Goal: Transaction & Acquisition: Obtain resource

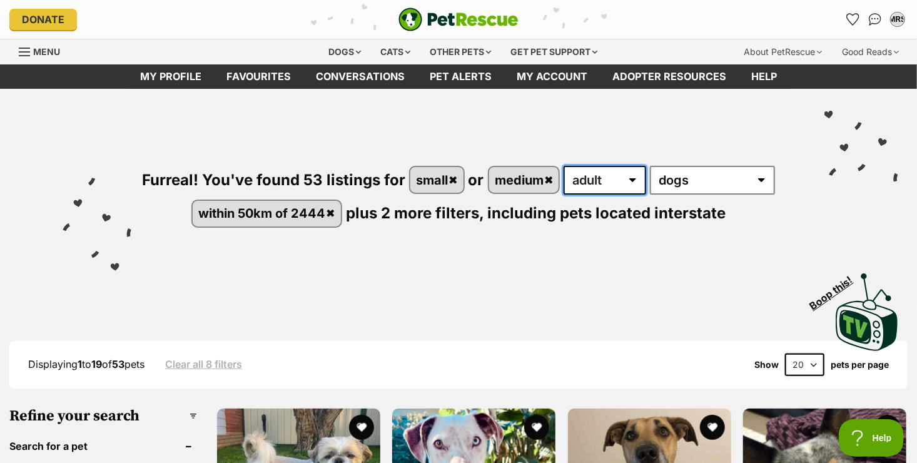
click at [604, 176] on select "any age puppy adult senior" at bounding box center [605, 180] width 83 height 29
select select "senior"
click at [565, 166] on select "any age puppy adult senior" at bounding box center [605, 180] width 83 height 29
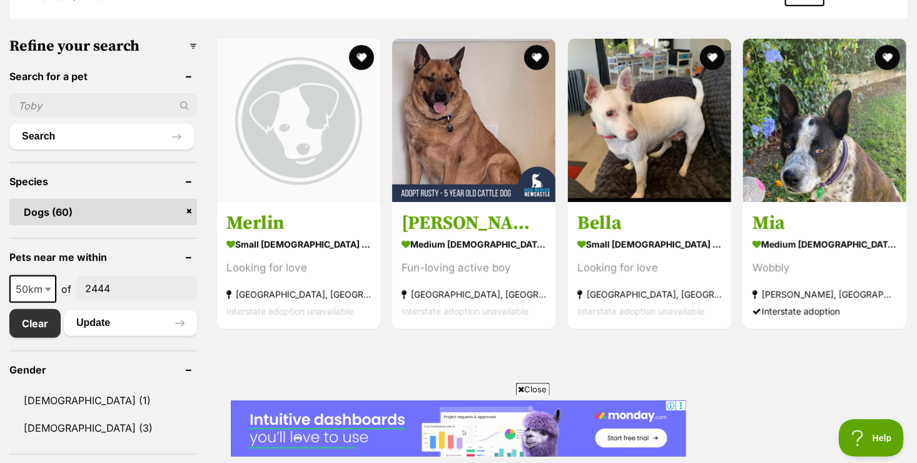
scroll to position [375, 0]
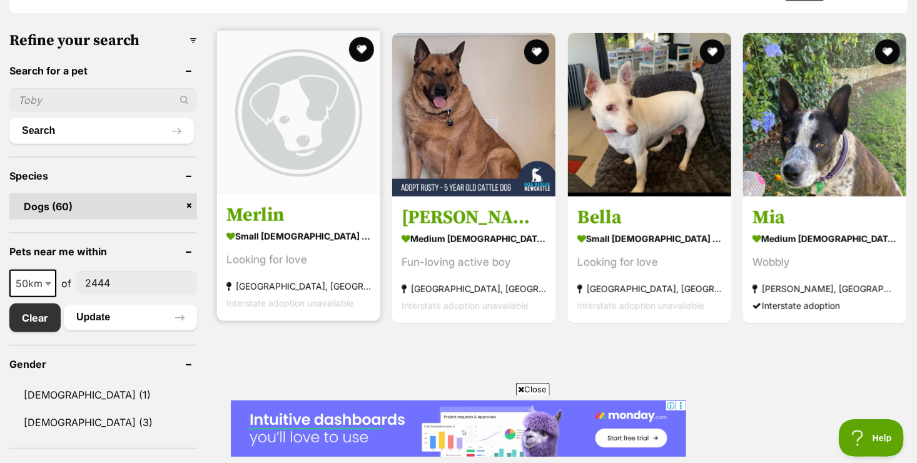
click at [282, 240] on strong "small [DEMOGRAPHIC_DATA] Dog" at bounding box center [298, 235] width 145 height 18
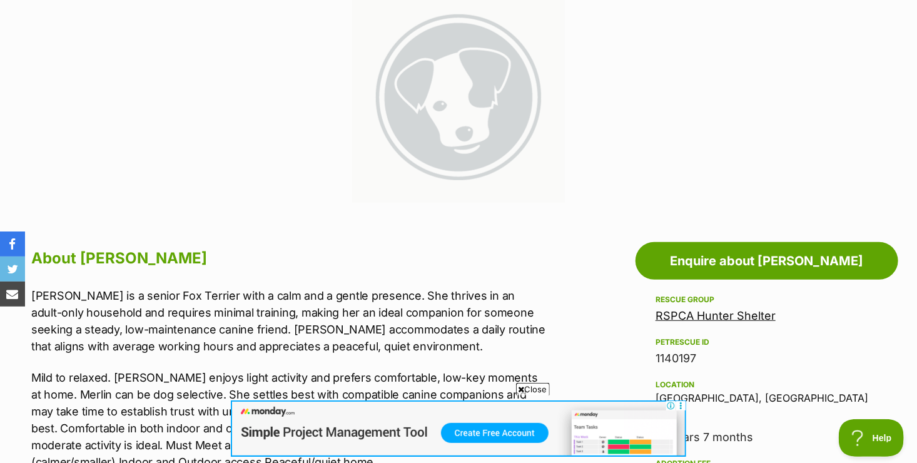
scroll to position [350, 0]
